Goal: Task Accomplishment & Management: Complete application form

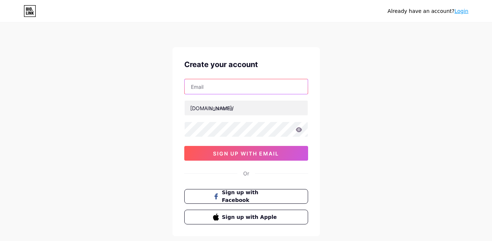
click at [229, 88] on input "text" at bounding box center [246, 86] width 123 height 15
paste input "[EMAIL_ADDRESS][DOMAIN_NAME]"
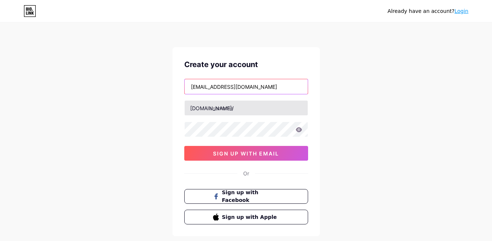
type input "[EMAIL_ADDRESS][DOMAIN_NAME]"
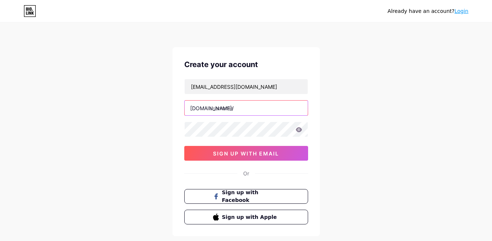
click at [237, 108] on input "text" at bounding box center [246, 108] width 123 height 15
type input "pocol"
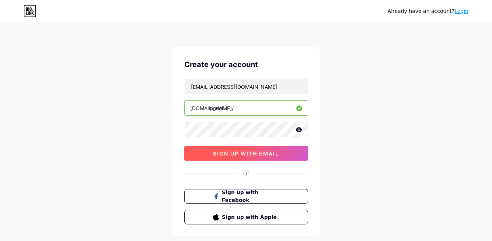
click at [236, 152] on span "sign up with email" at bounding box center [246, 154] width 66 height 6
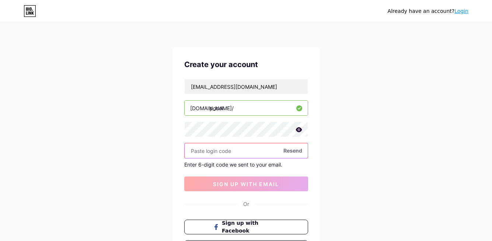
click at [203, 150] on input "text" at bounding box center [246, 151] width 123 height 15
paste input "567361"
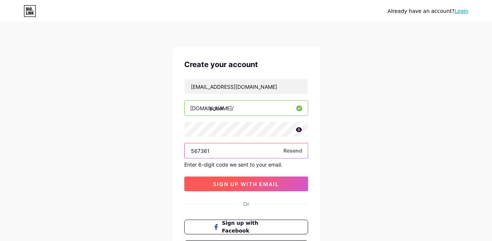
type input "567361"
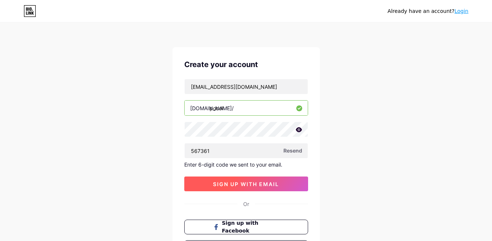
click at [238, 181] on span "sign up with email" at bounding box center [246, 184] width 66 height 6
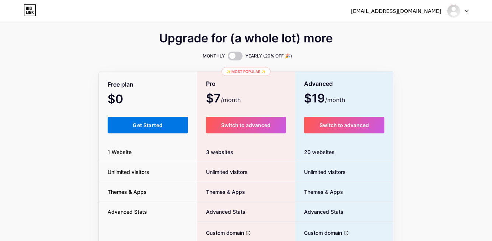
click at [149, 124] on span "Get Started" at bounding box center [148, 125] width 30 height 6
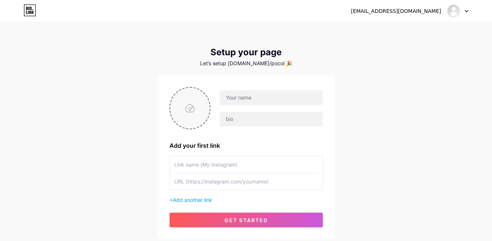
click at [184, 108] on input "file" at bounding box center [190, 108] width 40 height 41
type input "C:\fakepath\rrt image.png"
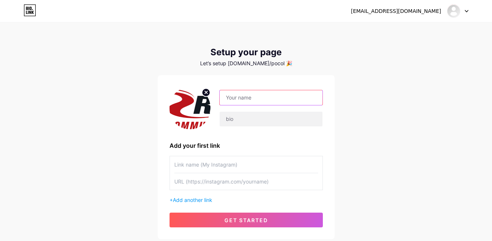
click at [250, 98] on input "text" at bounding box center [271, 97] width 103 height 15
paste input "Red River Mail Support Care"
type input "Red River Mail Support Care"
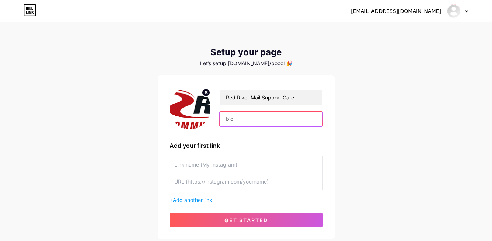
click at [261, 117] on input "text" at bounding box center [271, 119] width 103 height 15
paste input "Help strengthen the security of your account"
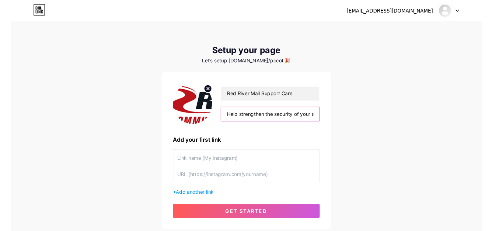
scroll to position [0, 21]
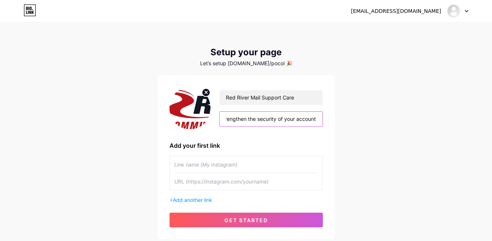
type input "Help strengthen the security of your account"
click at [234, 162] on input "text" at bounding box center [246, 164] width 144 height 17
type input "Proceed to your email verification"
click at [270, 179] on input "text" at bounding box center [246, 181] width 144 height 17
click at [265, 166] on input "Proceed to your email verification" at bounding box center [246, 164] width 144 height 17
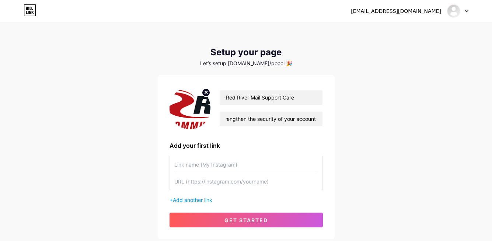
click at [232, 162] on input "text" at bounding box center [246, 164] width 144 height 17
paste input "Proceed to your email verification"
type input "Proceed to your email verification"
click at [216, 186] on input "text" at bounding box center [246, 181] width 144 height 17
paste input "[URL][DOMAIN_NAME]"
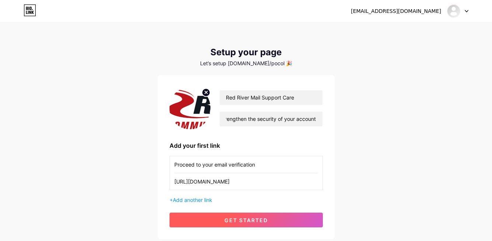
type input "[URL][DOMAIN_NAME]"
click at [251, 220] on span "get started" at bounding box center [247, 220] width 44 height 6
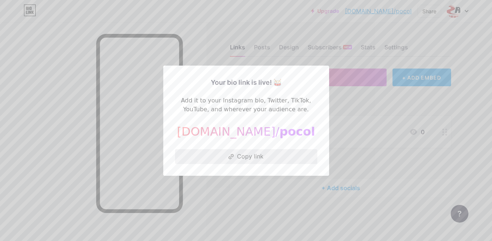
click at [252, 156] on button "Copy link" at bounding box center [246, 156] width 142 height 15
